Goal: Navigation & Orientation: Go to known website

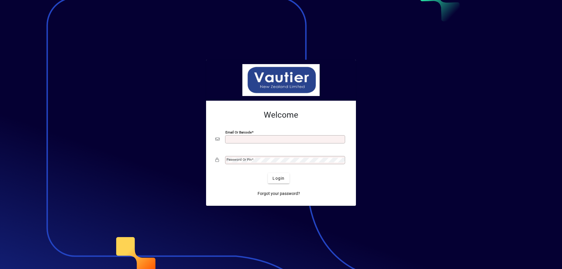
click at [402, 83] on div at bounding box center [281, 134] width 562 height 269
click at [439, 109] on div at bounding box center [281, 134] width 562 height 269
type input "**********"
